Goal: Navigation & Orientation: Find specific page/section

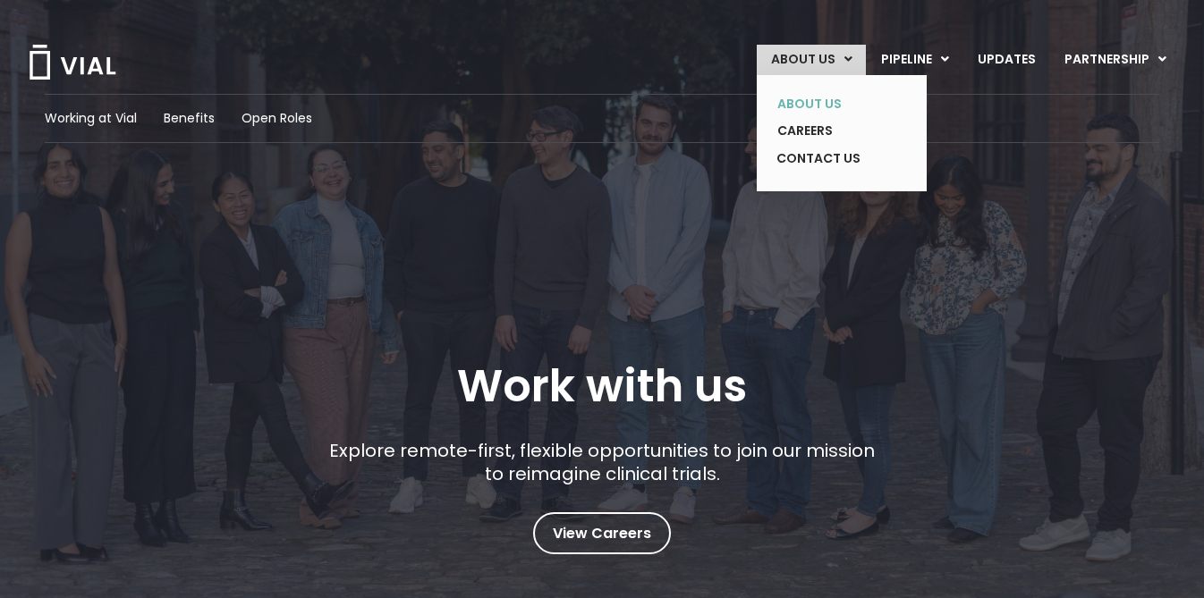
click at [827, 98] on link "ABOUT US" at bounding box center [828, 104] width 131 height 28
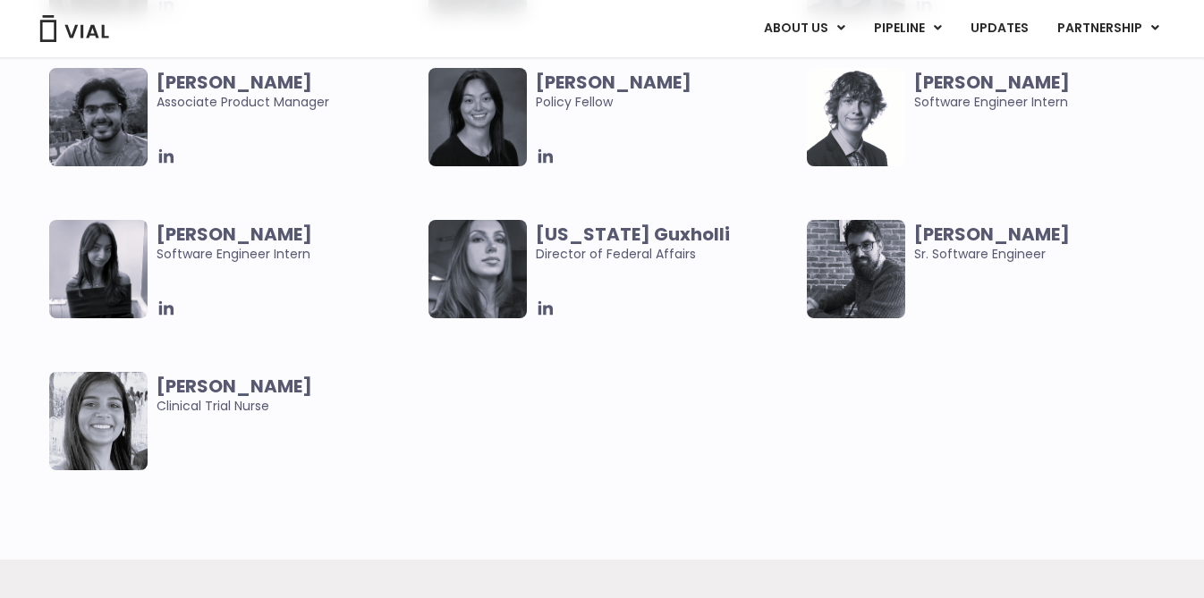
scroll to position [3344, 0]
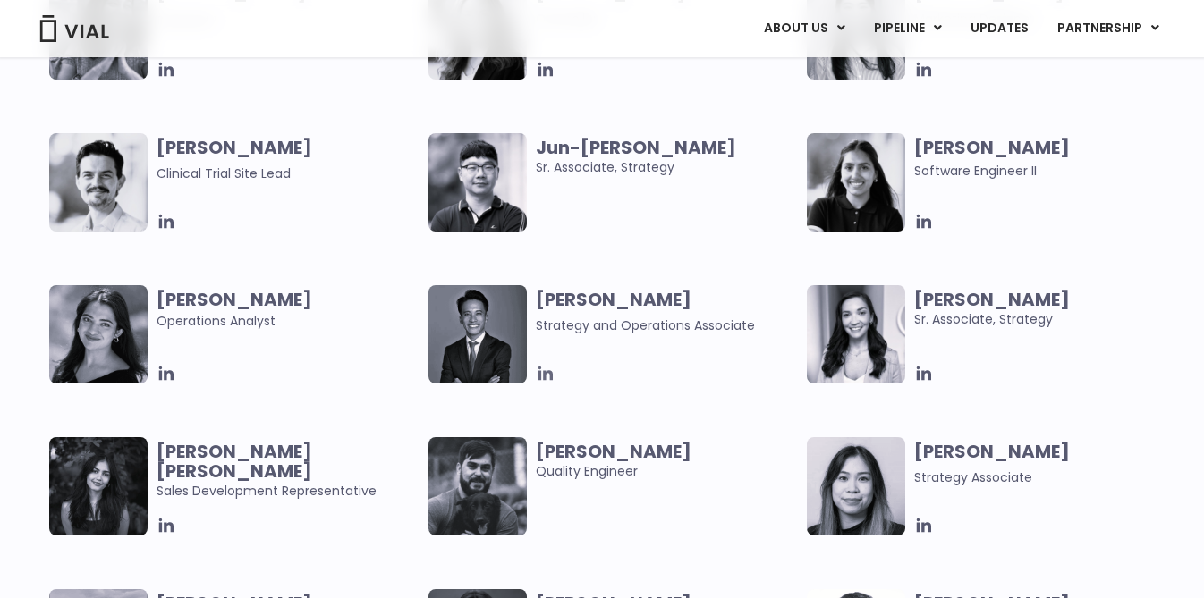
click at [543, 374] on icon at bounding box center [545, 374] width 14 height 14
